Goal: Information Seeking & Learning: Check status

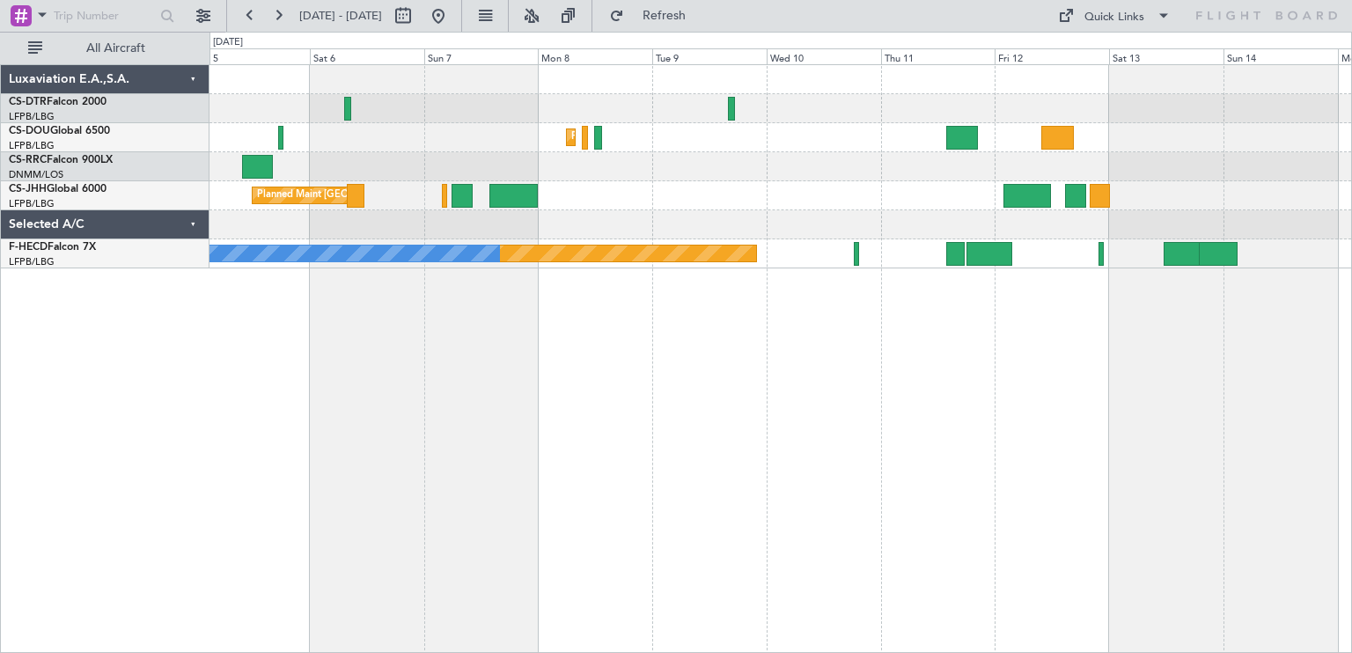
click at [619, 547] on div "Planned Maint Sofia Planned Maint Istanbul (Ataturk) Planned Maint Paris (Le Bo…" at bounding box center [676, 342] width 1352 height 621
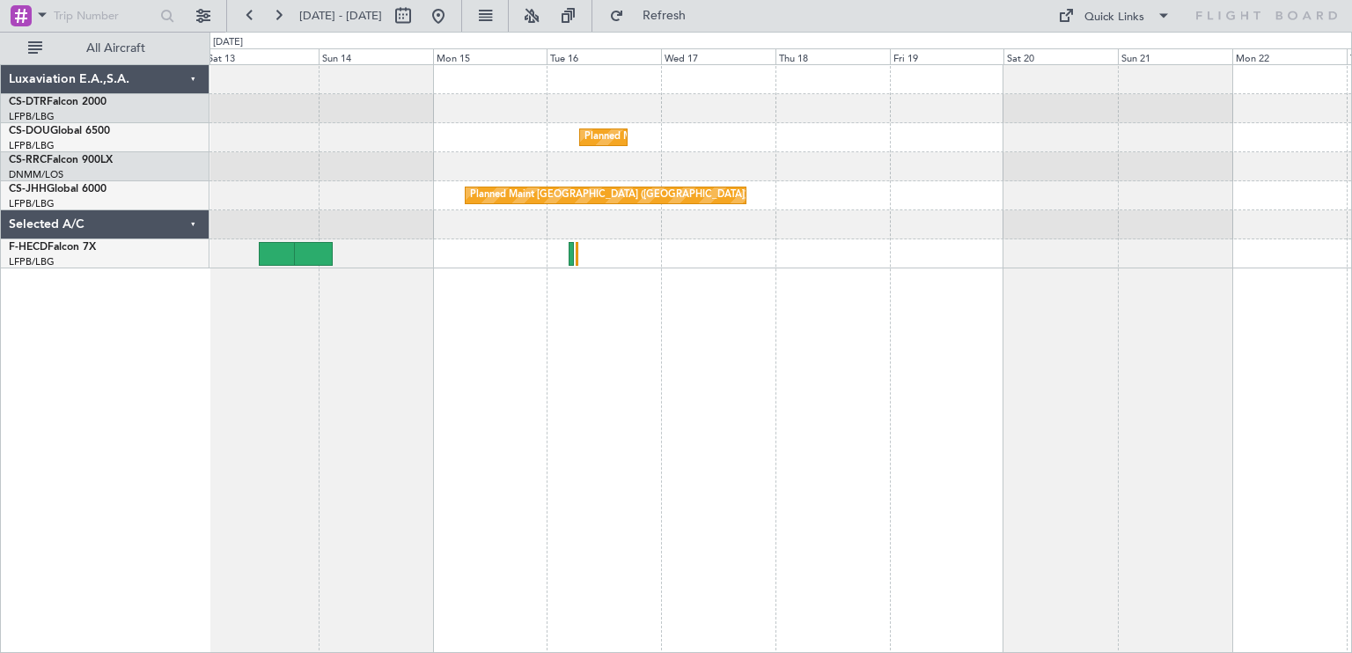
click at [485, 403] on div "Planned Maint Paris (Le Bourget) Planned Maint Paris (Le Bourget)" at bounding box center [780, 358] width 1142 height 589
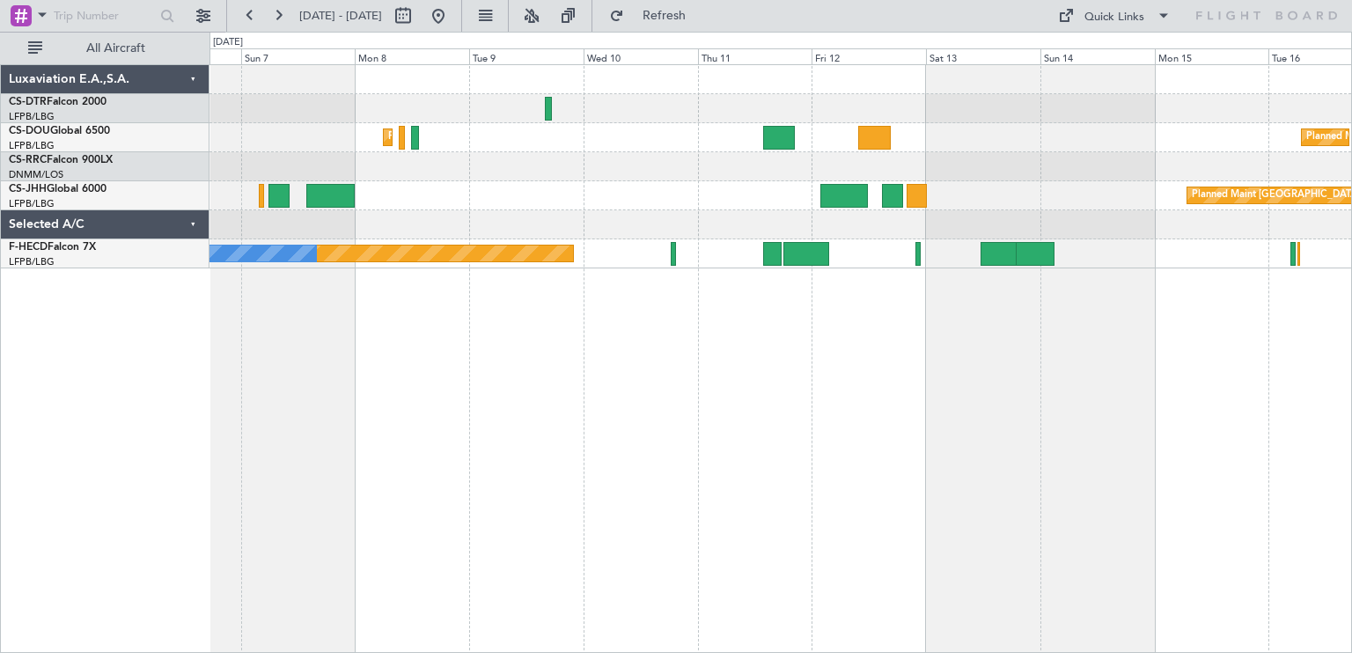
click at [1186, 371] on div "Planned Maint Paris (Le Bourget) Planned Maint Paris (Le Bourget) Planned Maint…" at bounding box center [780, 358] width 1142 height 589
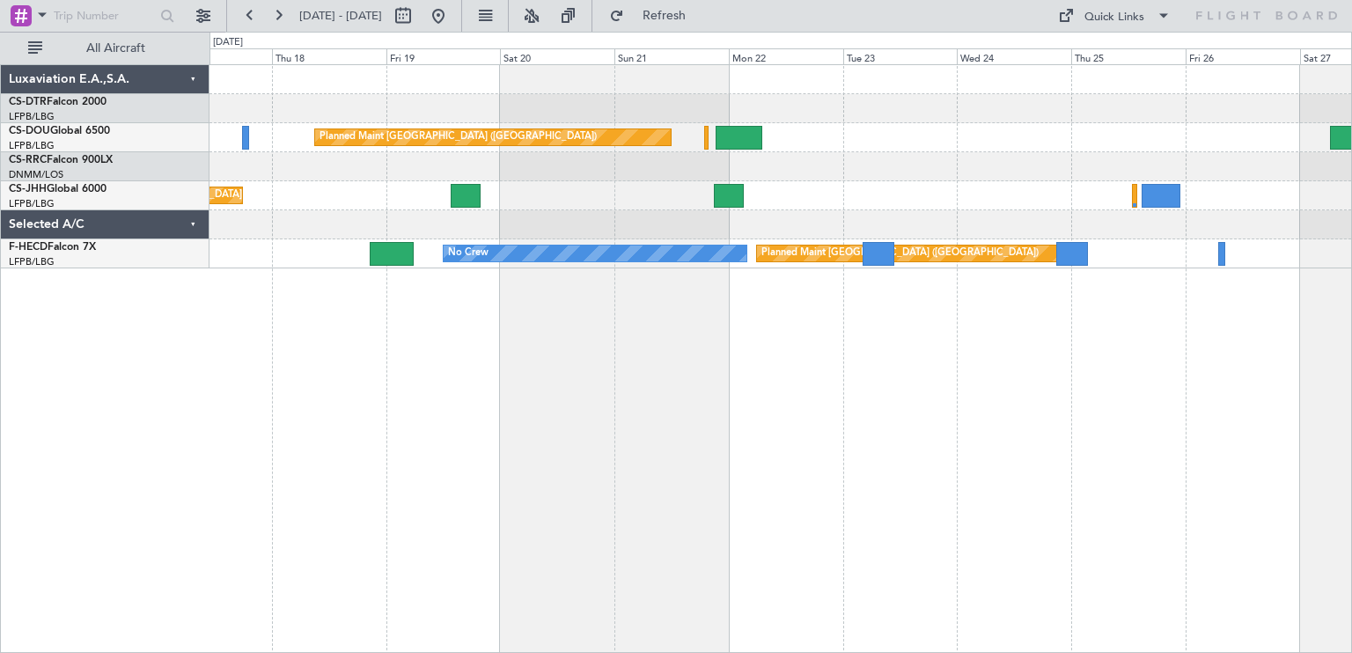
click at [54, 319] on div "Planned Maint Paris (Le Bourget) Planned Maint Paris (Le Bourget) Planned Maint…" at bounding box center [676, 342] width 1352 height 621
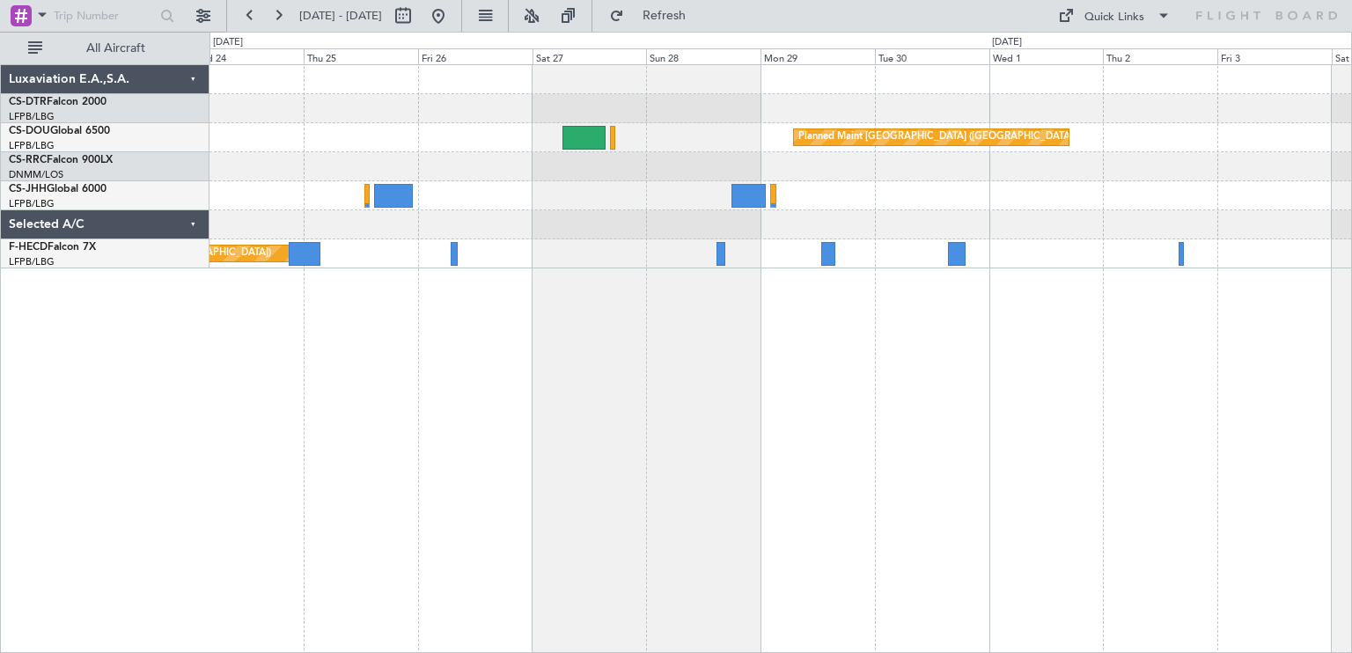
click at [0, 305] on div "Planned Maint Paris (Le Bourget) Planned Maint Paris (Le Bourget) No Crew Luxav…" at bounding box center [676, 342] width 1352 height 621
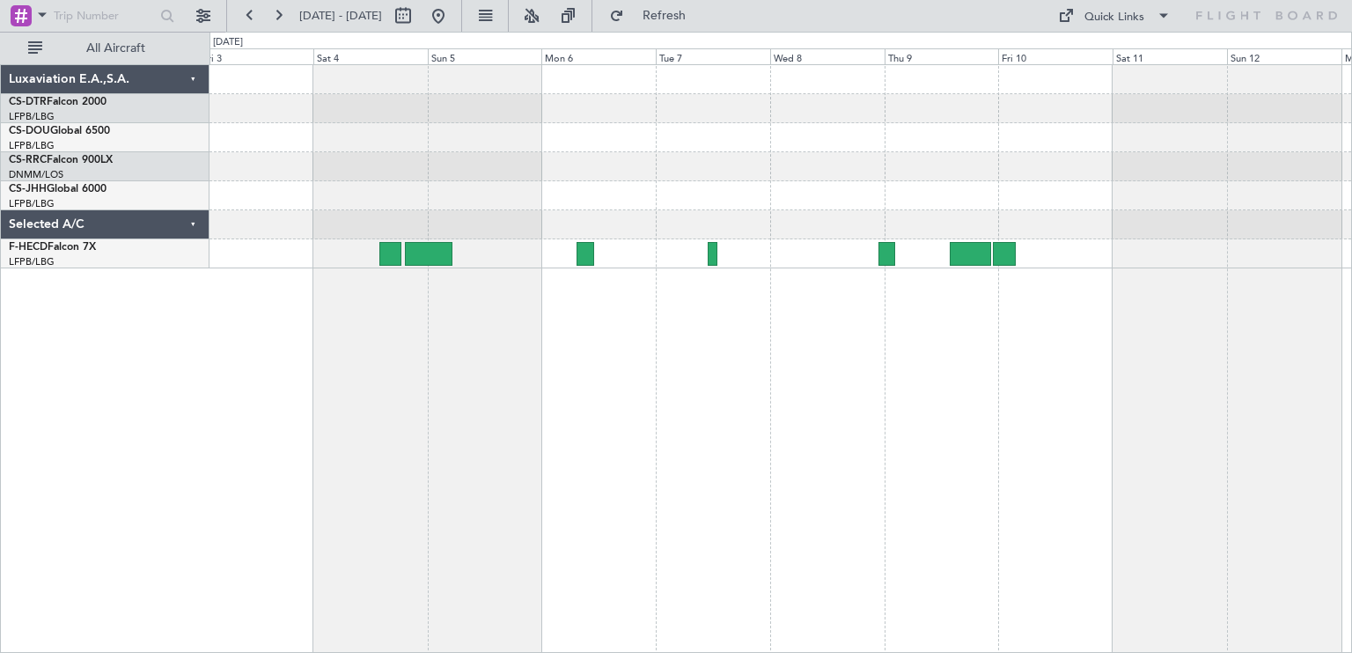
click at [297, 245] on div "Planned Maint [GEOGRAPHIC_DATA] ([GEOGRAPHIC_DATA])" at bounding box center [780, 358] width 1142 height 589
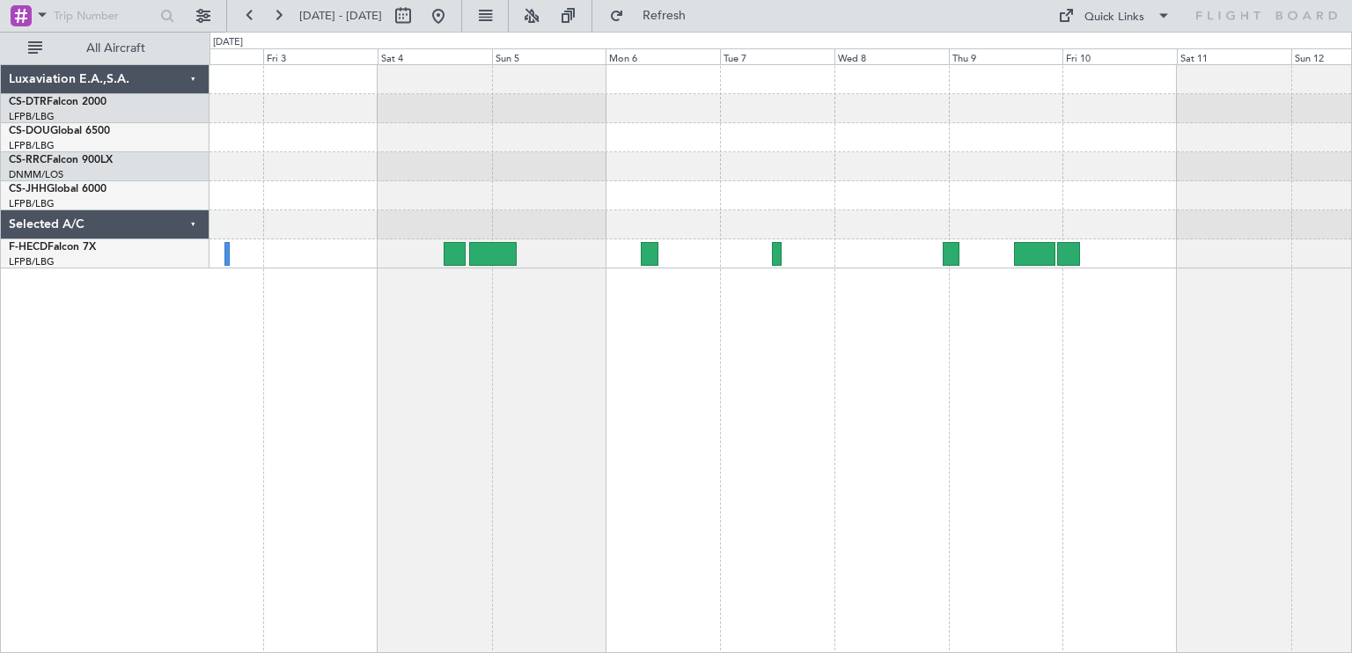
click at [312, 281] on div "Planned Maint [GEOGRAPHIC_DATA] ([GEOGRAPHIC_DATA])" at bounding box center [780, 358] width 1142 height 589
click at [1178, 299] on div "Planned Maint [GEOGRAPHIC_DATA] ([GEOGRAPHIC_DATA])" at bounding box center [780, 358] width 1142 height 589
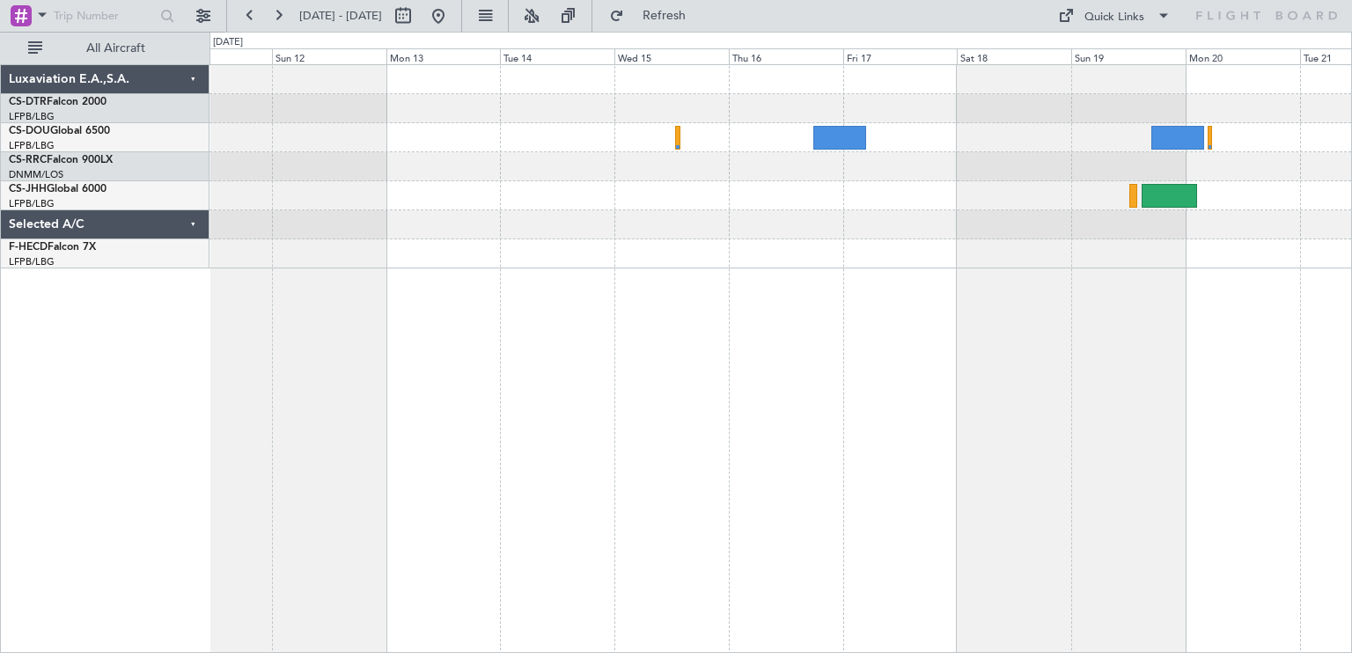
click at [216, 292] on div at bounding box center [780, 358] width 1142 height 589
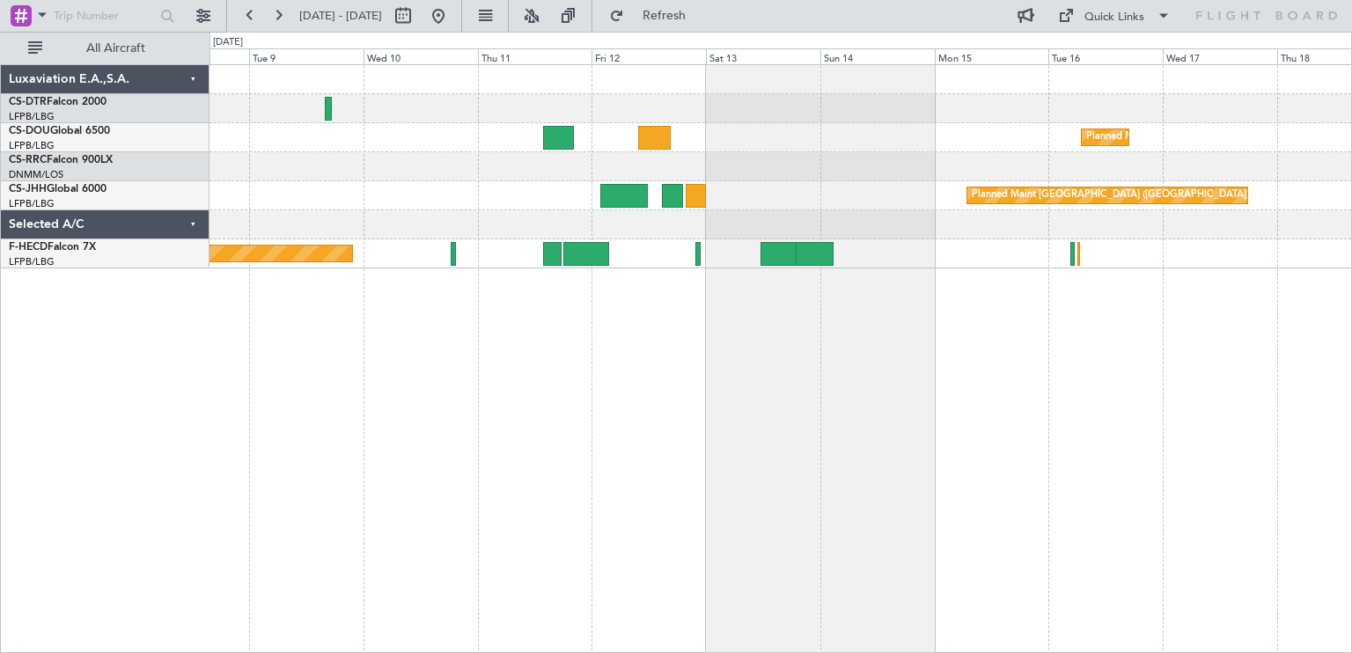
click at [299, 341] on div "Planned Maint Paris (Le Bourget) Planned Maint Paris (Le Bourget) Planned Maint…" at bounding box center [780, 358] width 1142 height 589
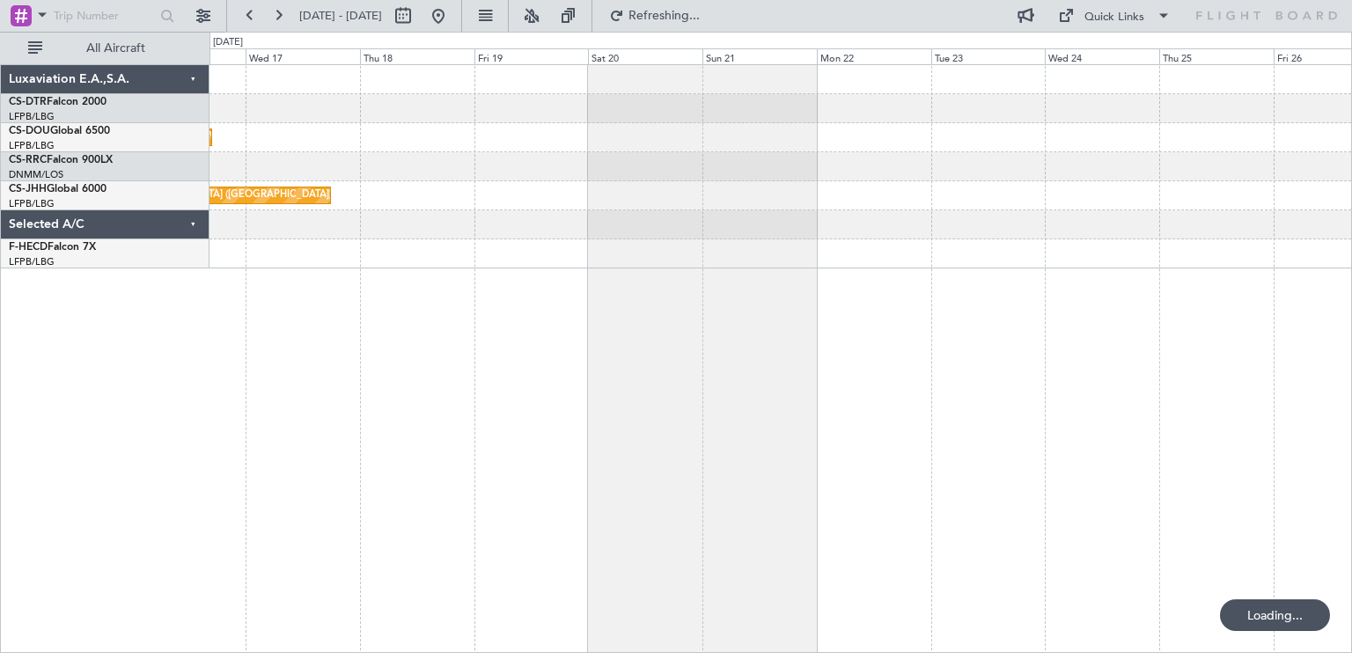
click at [146, 279] on div "Planned Maint Paris (Le Bourget) Planned Maint Paris (Le Bourget) Luxaviation E…" at bounding box center [676, 342] width 1352 height 621
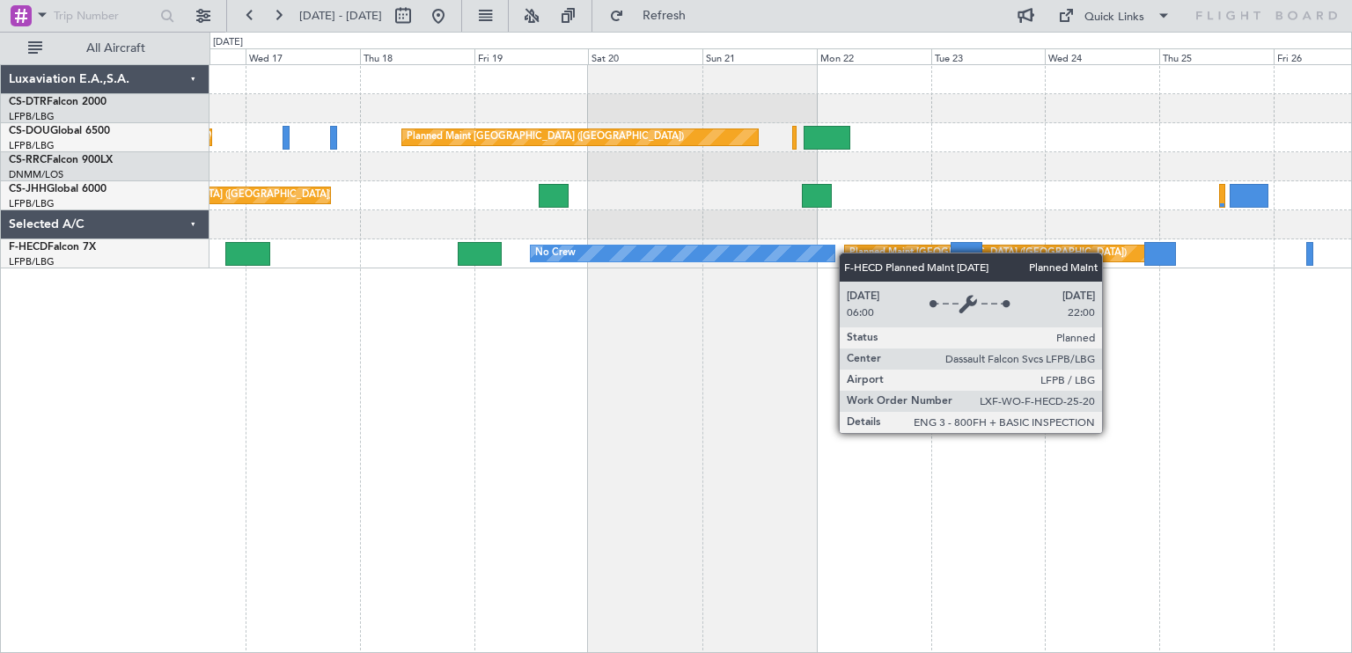
click at [940, 261] on div "Planned Maint Paris (Le Bourget) Planned Maint Paris (Le Bourget) Planned Maint…" at bounding box center [676, 342] width 1352 height 621
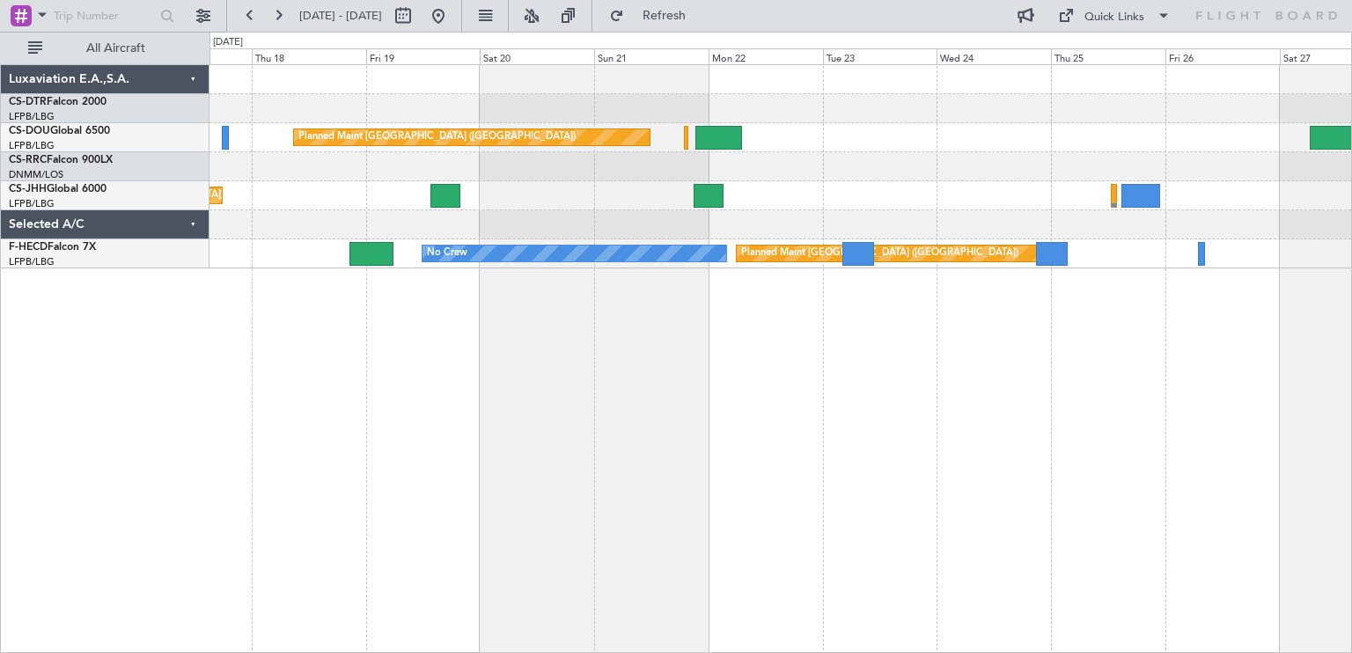
click at [187, 317] on div "Planned Maint Paris (Le Bourget) Planned Maint Paris (Le Bourget) Planned Maint…" at bounding box center [676, 342] width 1352 height 621
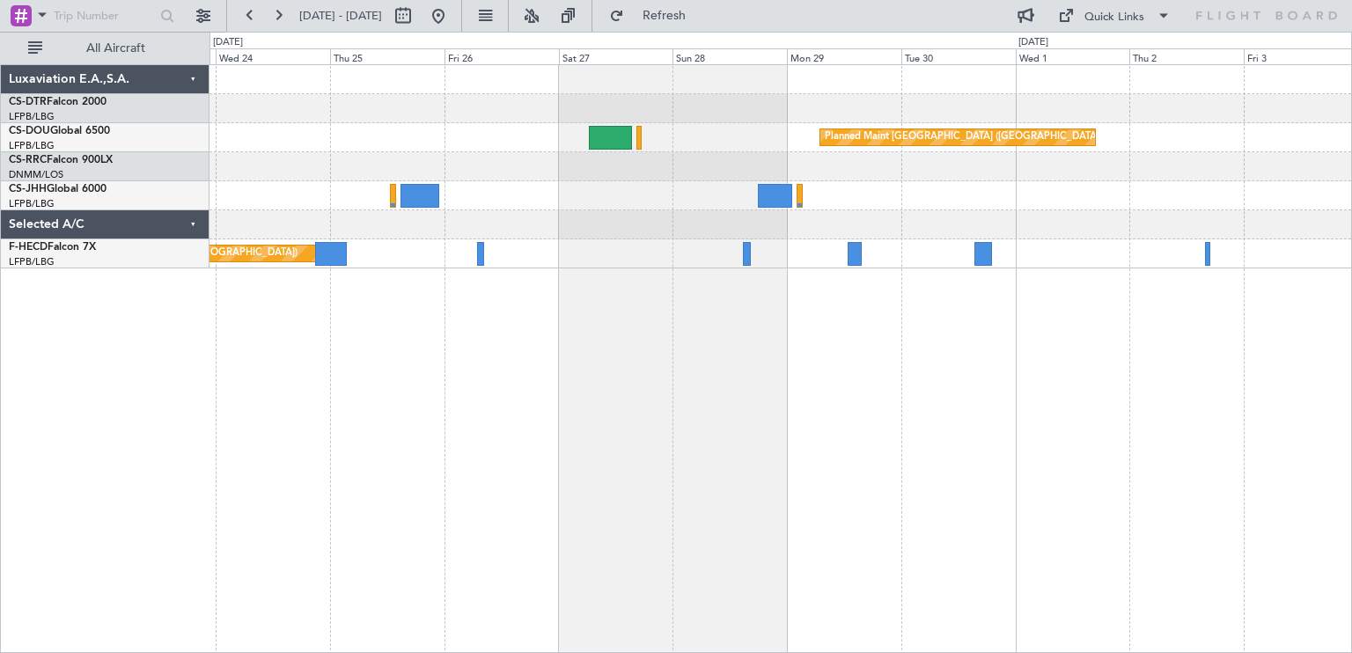
click at [622, 314] on div "Planned Maint Paris (Le Bourget) Planned Maint Paris (Le Bourget) Planned Maint…" at bounding box center [780, 358] width 1142 height 589
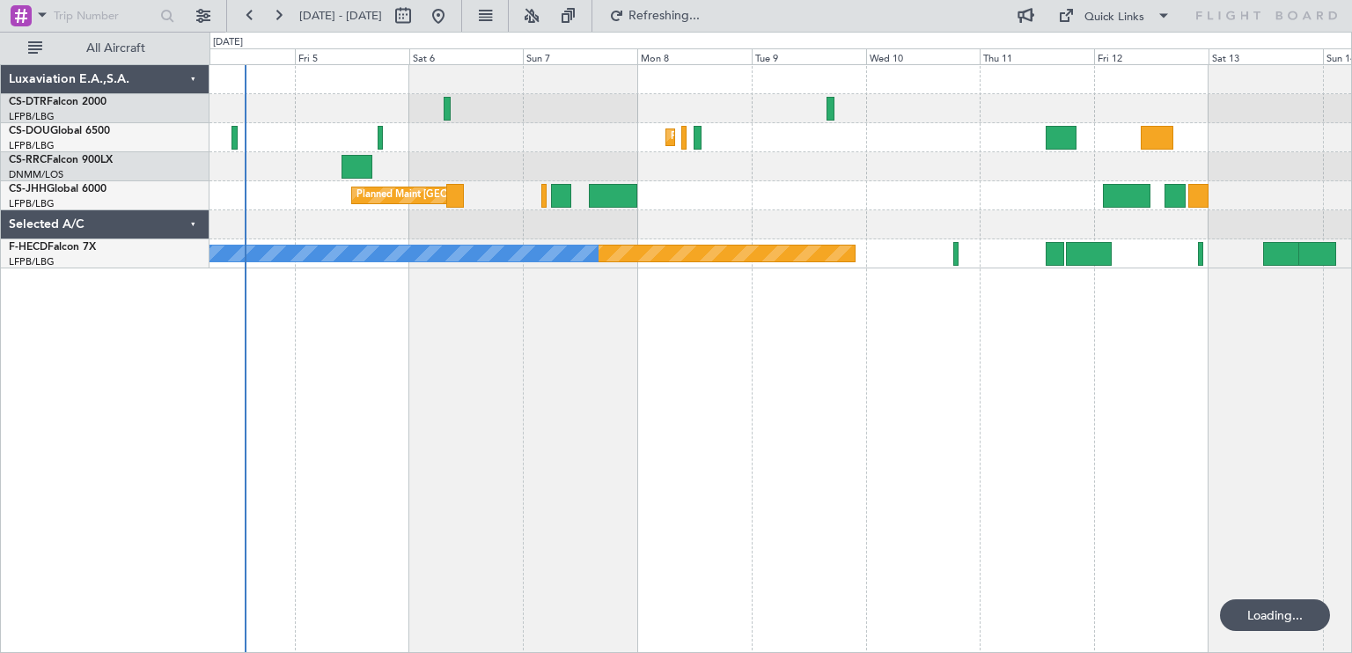
click at [733, 415] on div "Planned Maint Sofia Planned Maint Istanbul (Ataturk) Planned Maint Paris (Le Bo…" at bounding box center [780, 358] width 1142 height 589
